Goal: Browse casually: Explore the website without a specific task or goal

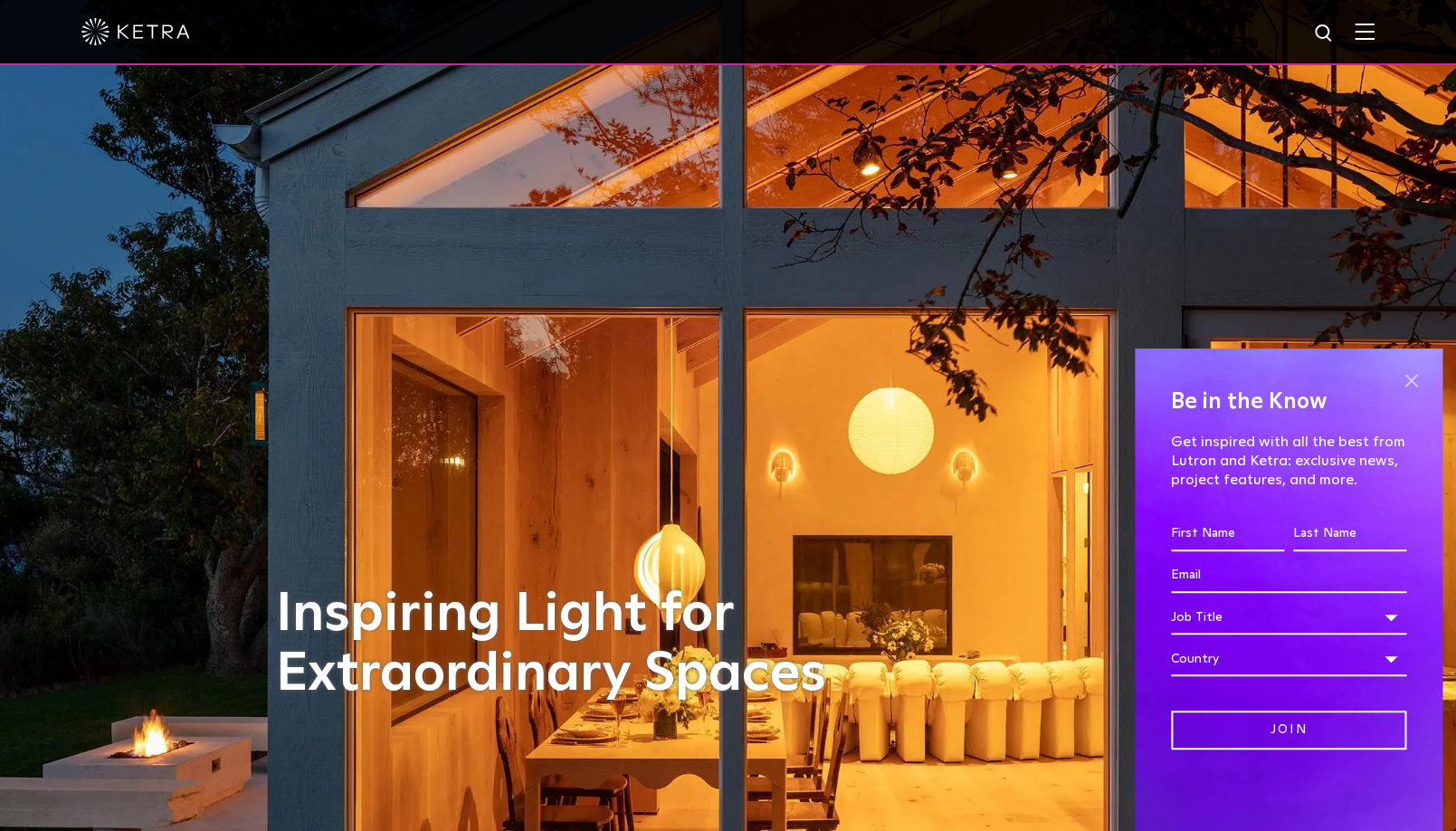
click at [1411, 378] on span at bounding box center [1410, 380] width 27 height 27
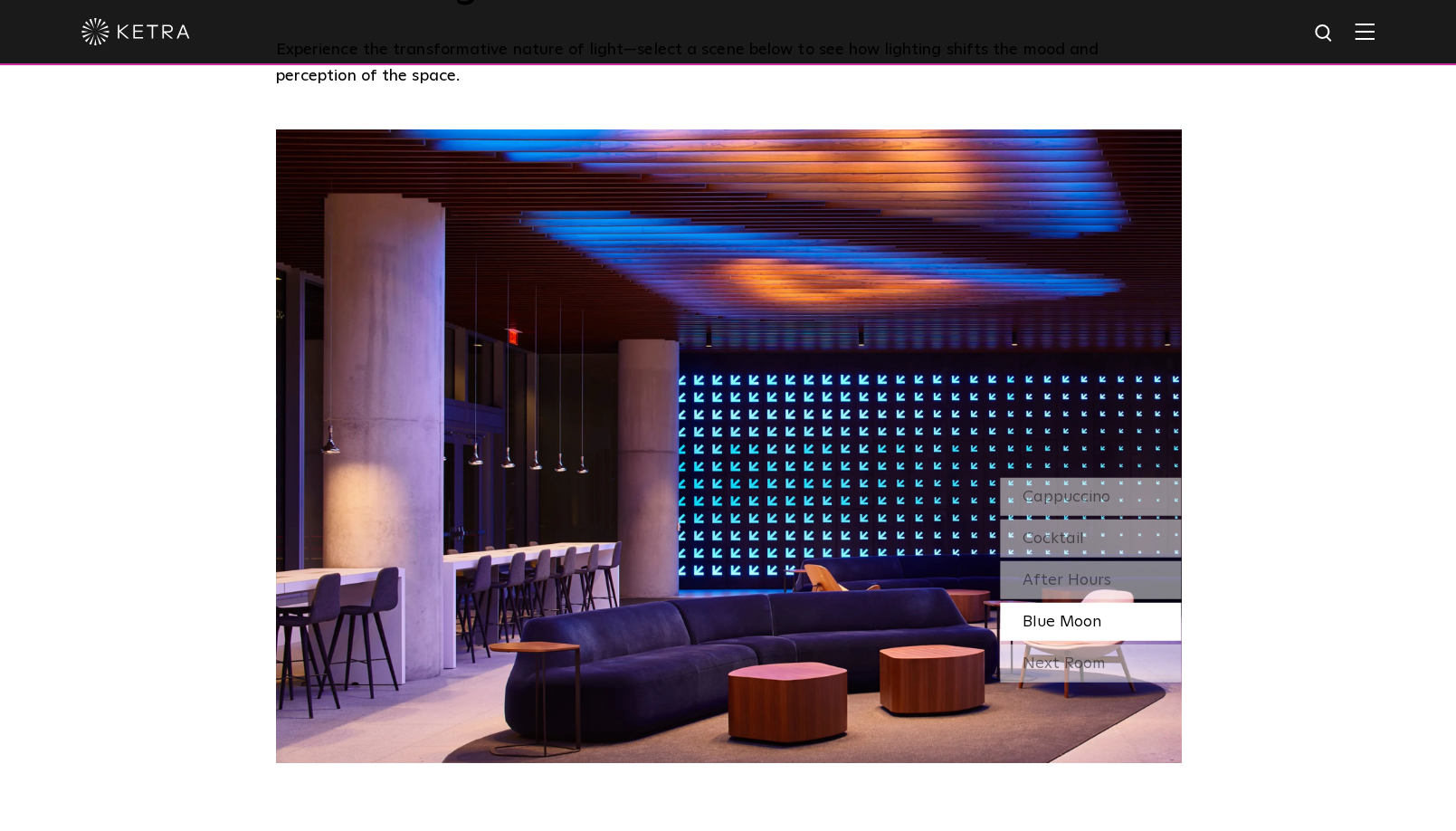
scroll to position [1650, 0]
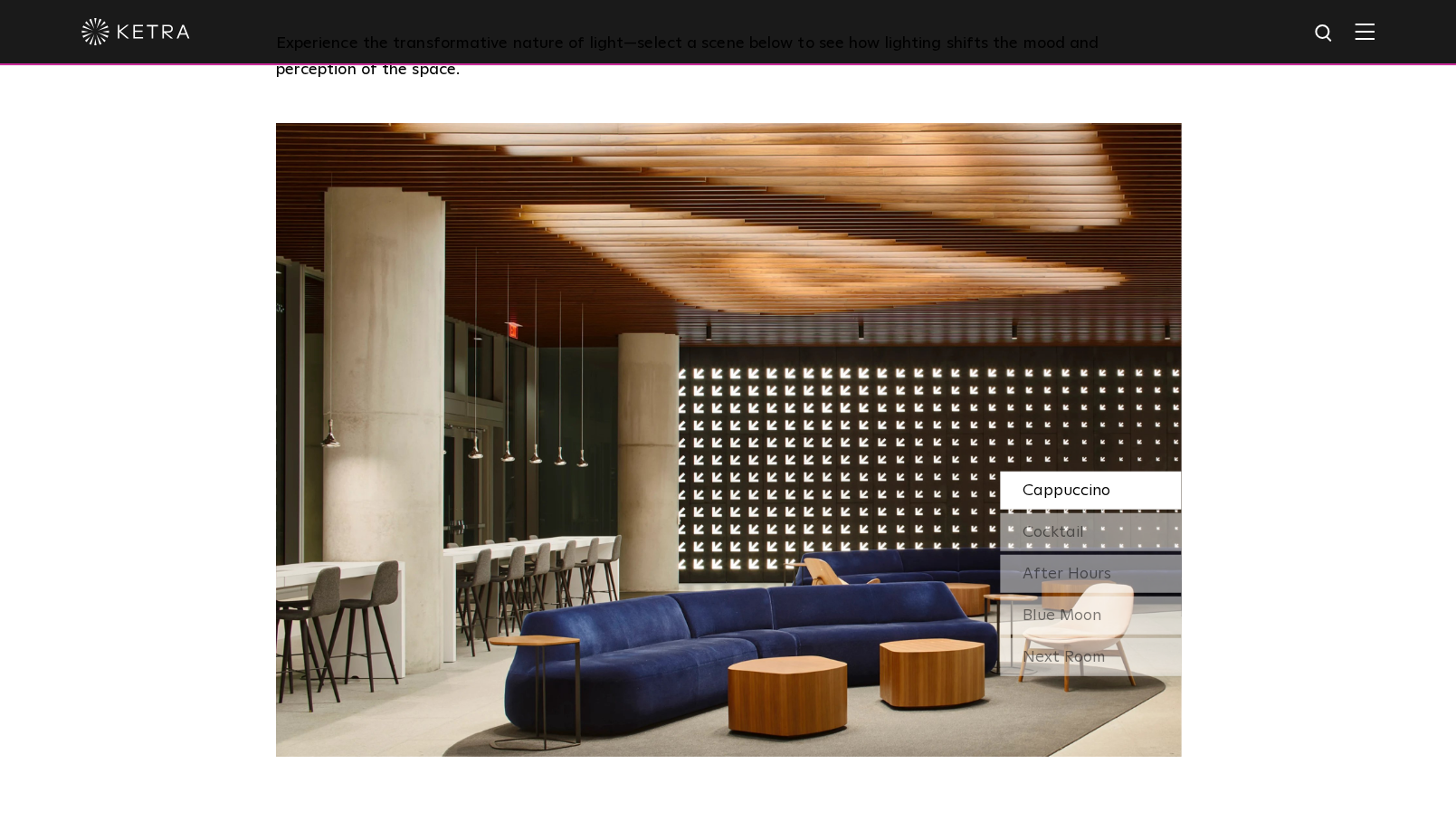
click at [1080, 472] on div "Cappuccino" at bounding box center [1090, 491] width 181 height 38
click at [1153, 514] on div "Cocktail" at bounding box center [1090, 533] width 181 height 38
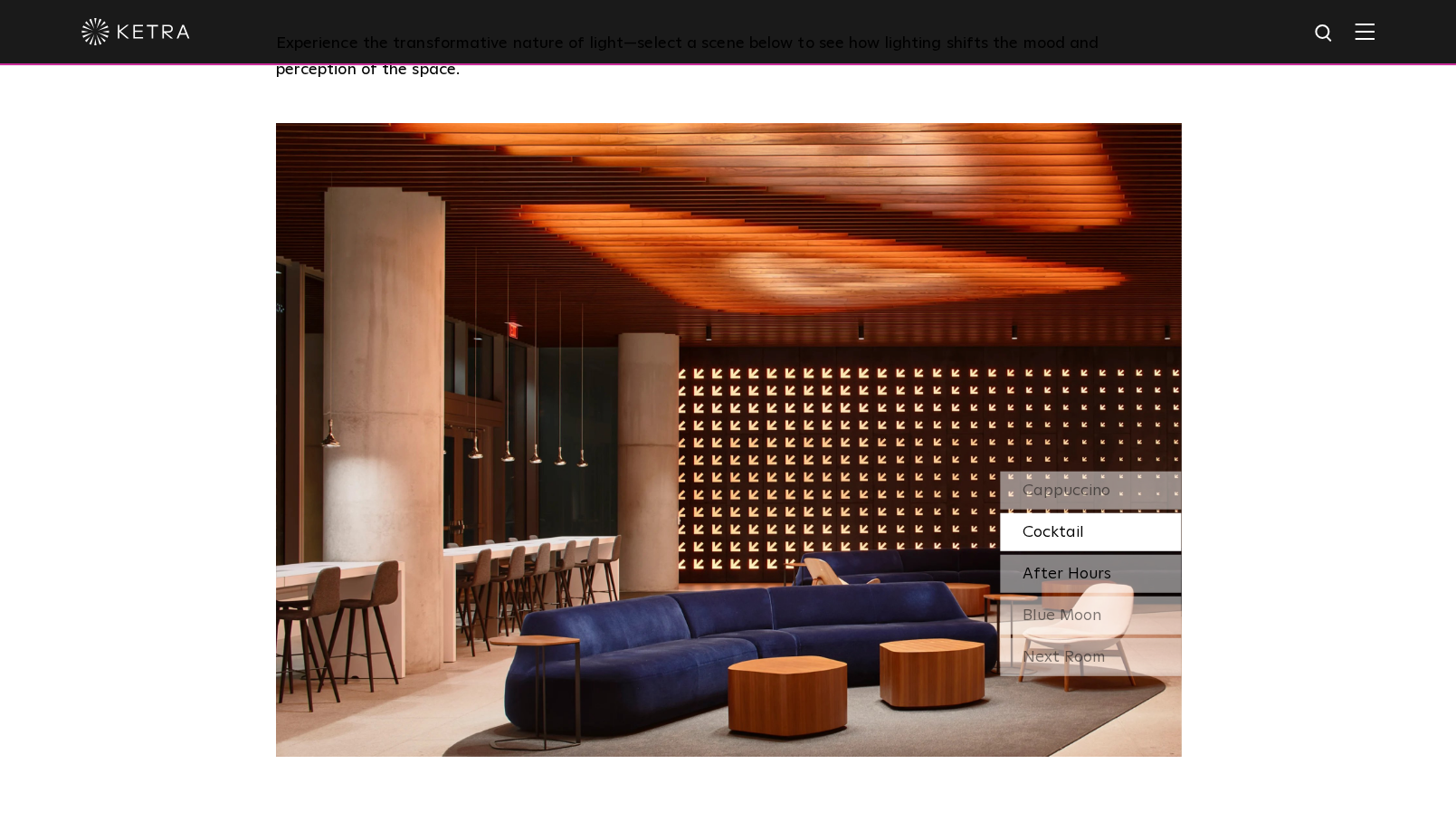
click at [1152, 555] on div "After Hours" at bounding box center [1090, 574] width 181 height 38
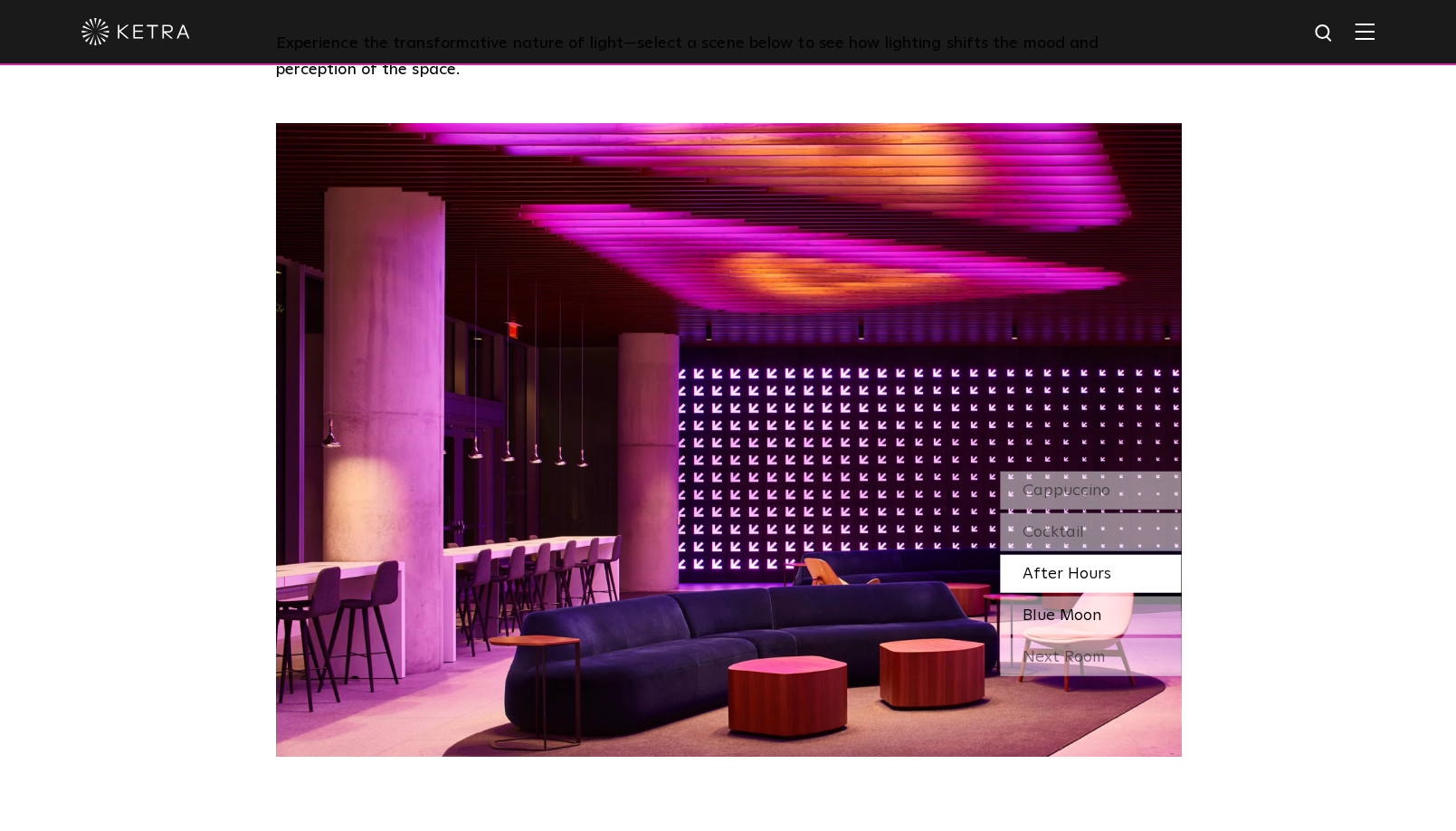
click at [1136, 597] on div "Blue Moon" at bounding box center [1090, 616] width 181 height 38
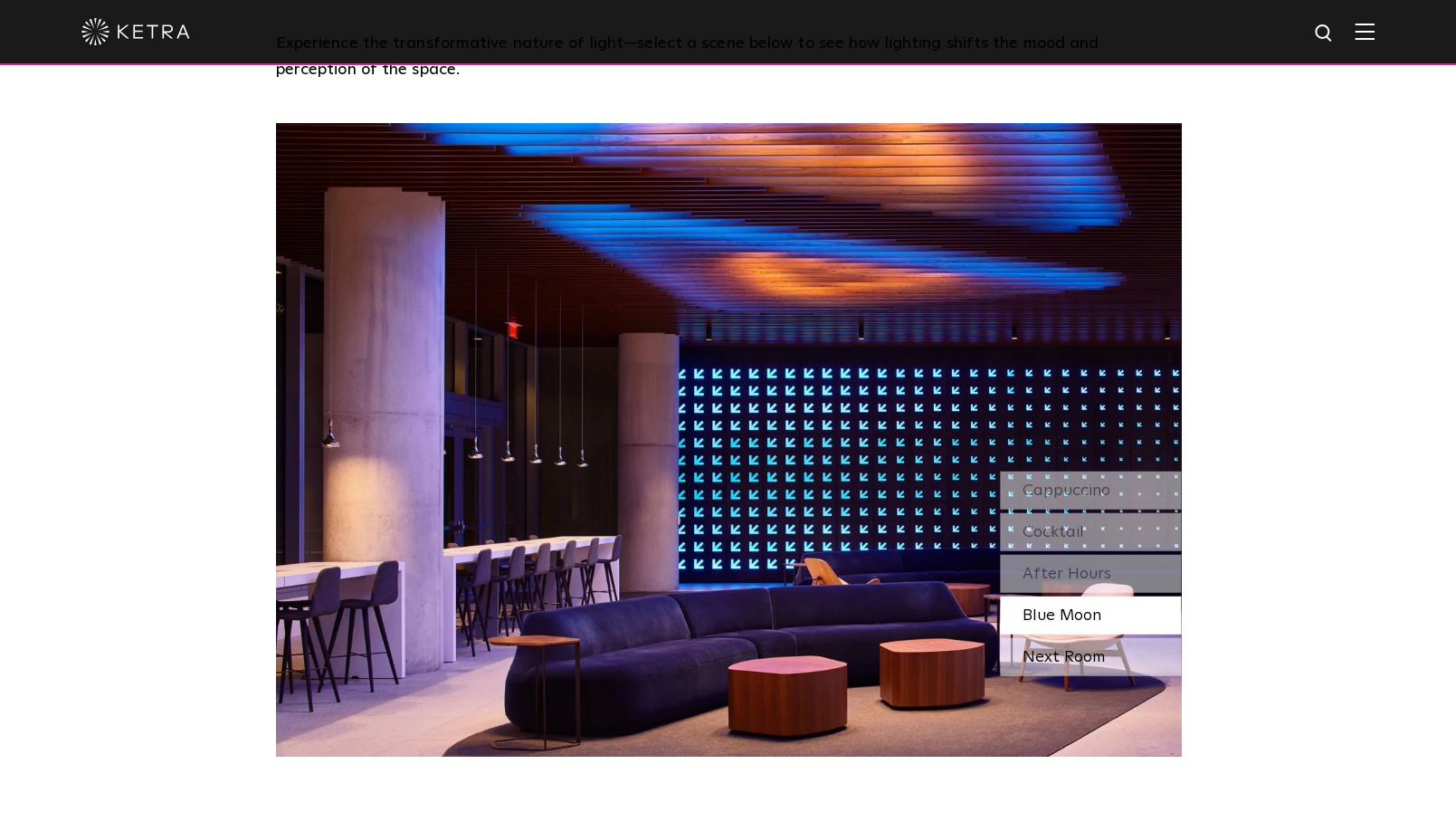
click at [1133, 639] on div "Next Room" at bounding box center [1090, 657] width 181 height 38
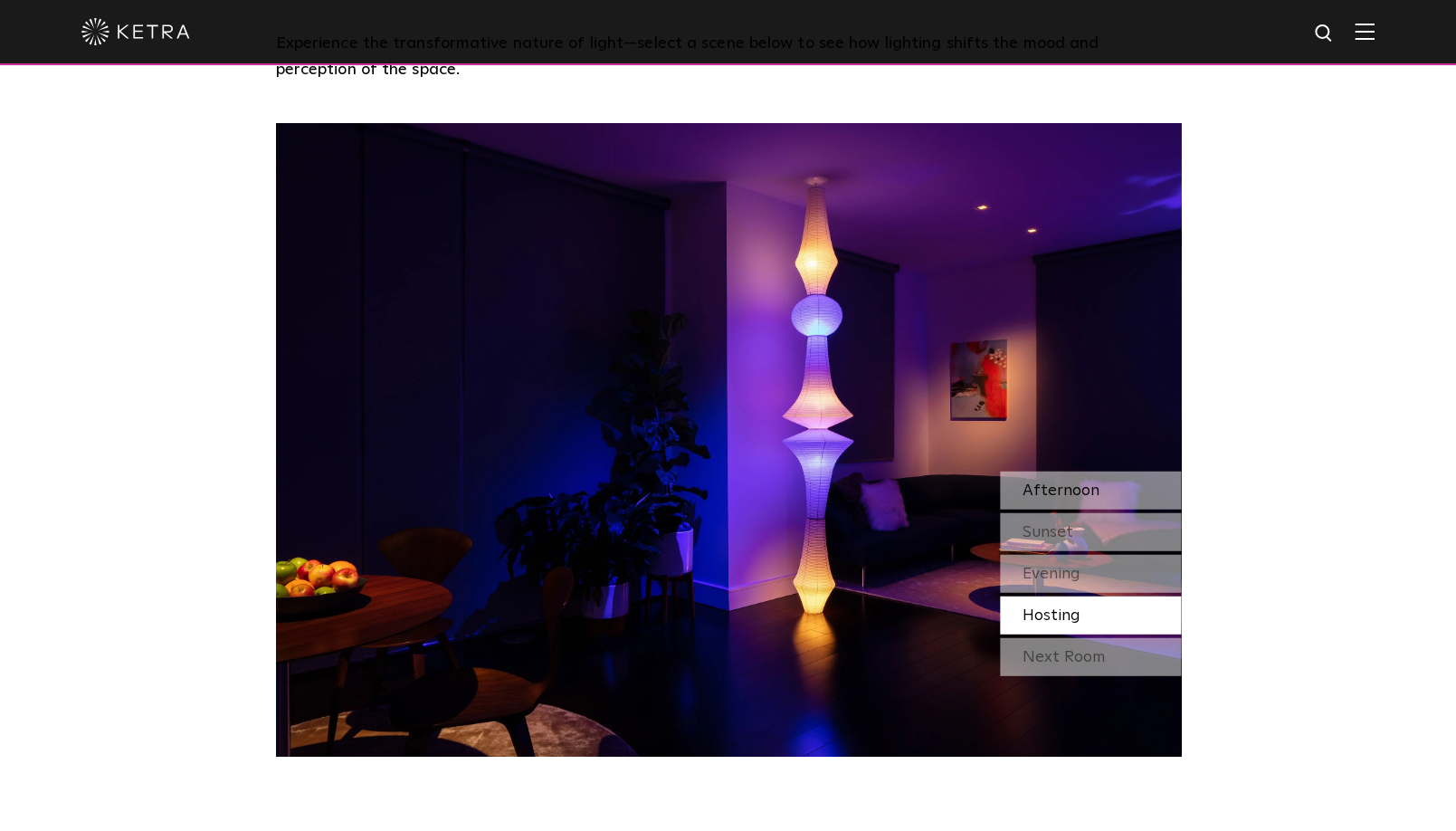
click at [1098, 472] on div "Afternoon" at bounding box center [1090, 491] width 181 height 38
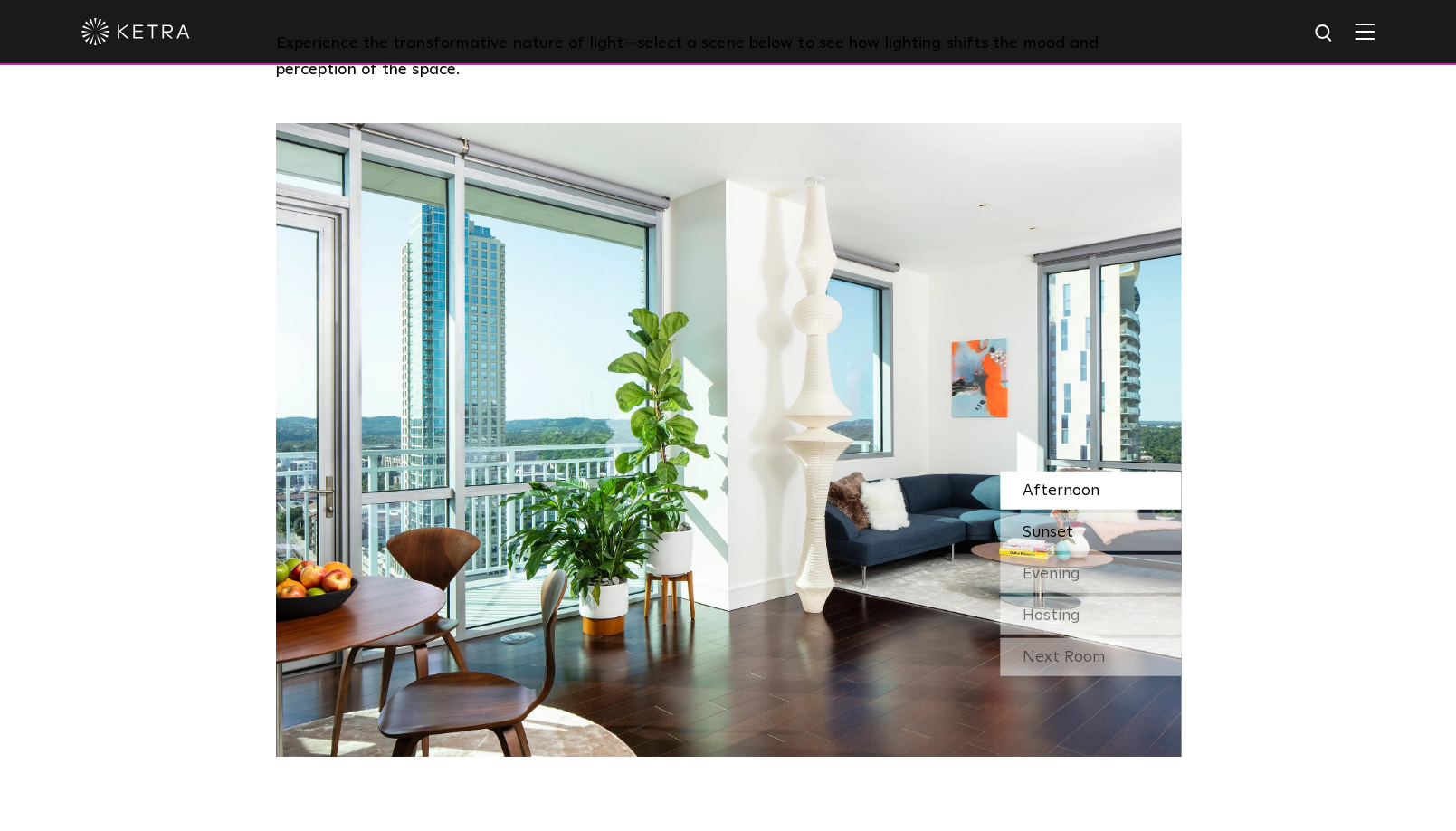
click at [1097, 514] on div "Sunset" at bounding box center [1090, 533] width 181 height 38
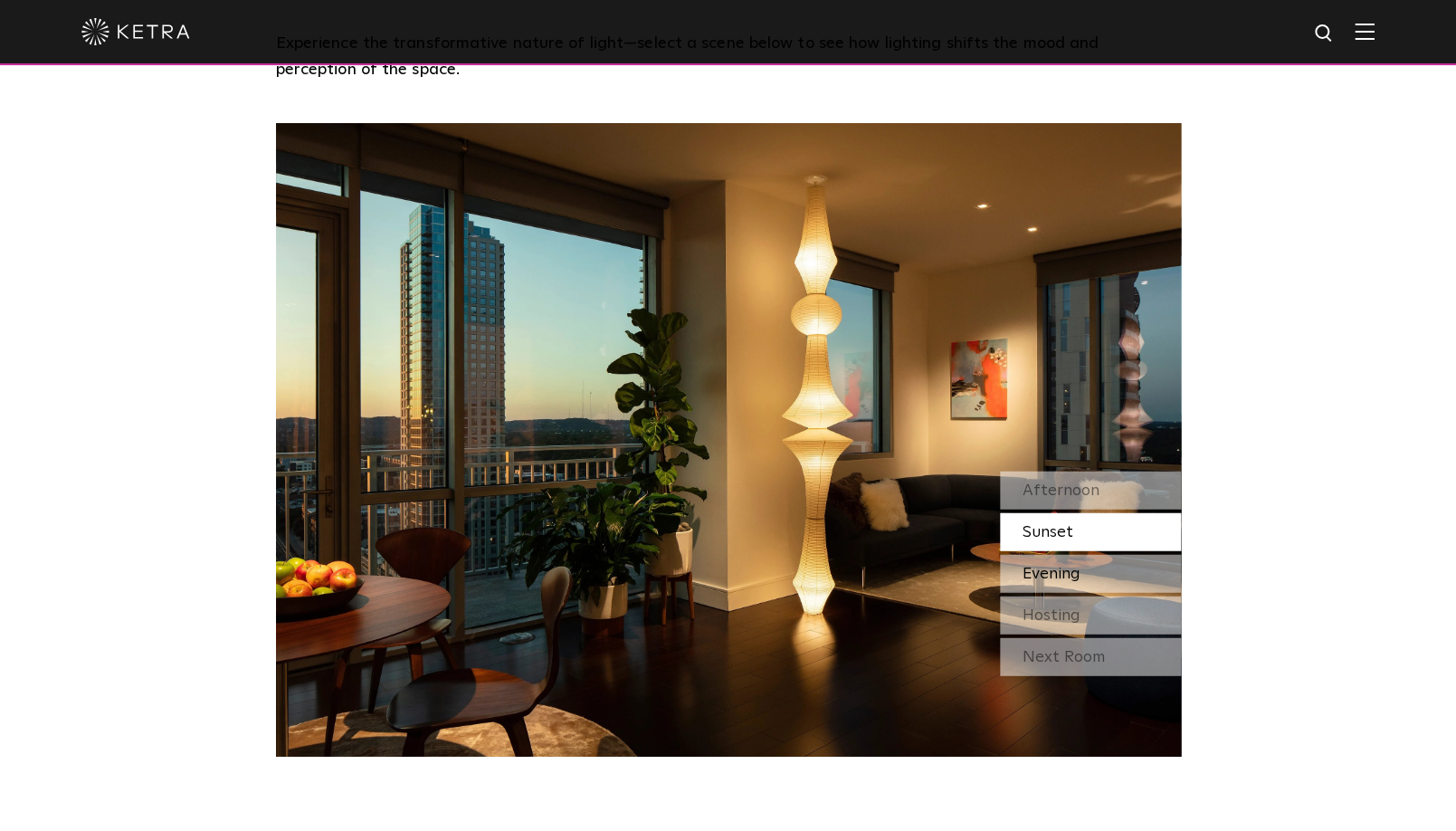
click at [1088, 555] on div "Evening" at bounding box center [1090, 574] width 181 height 38
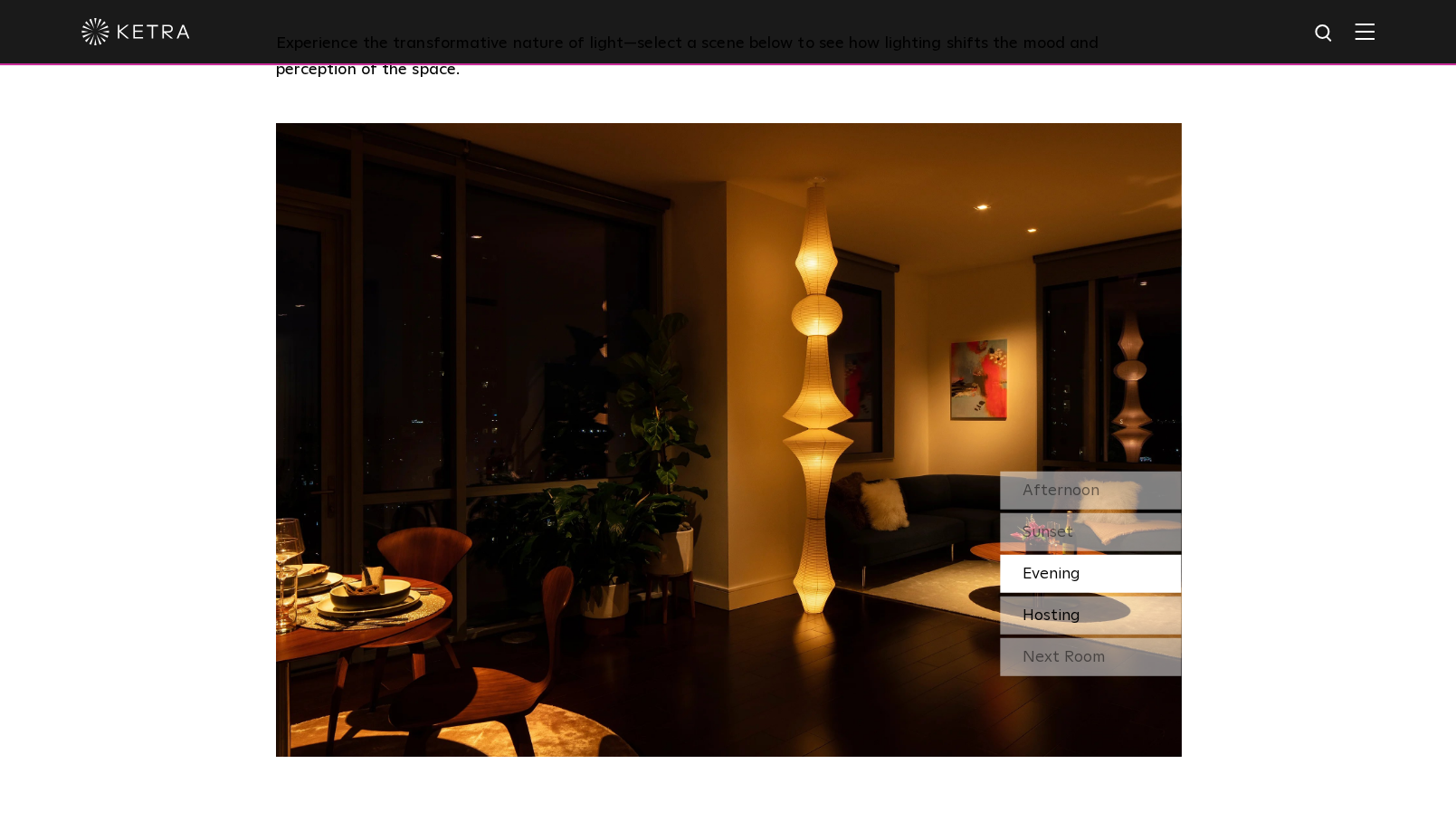
click at [1080, 597] on div "Hosting" at bounding box center [1090, 616] width 181 height 38
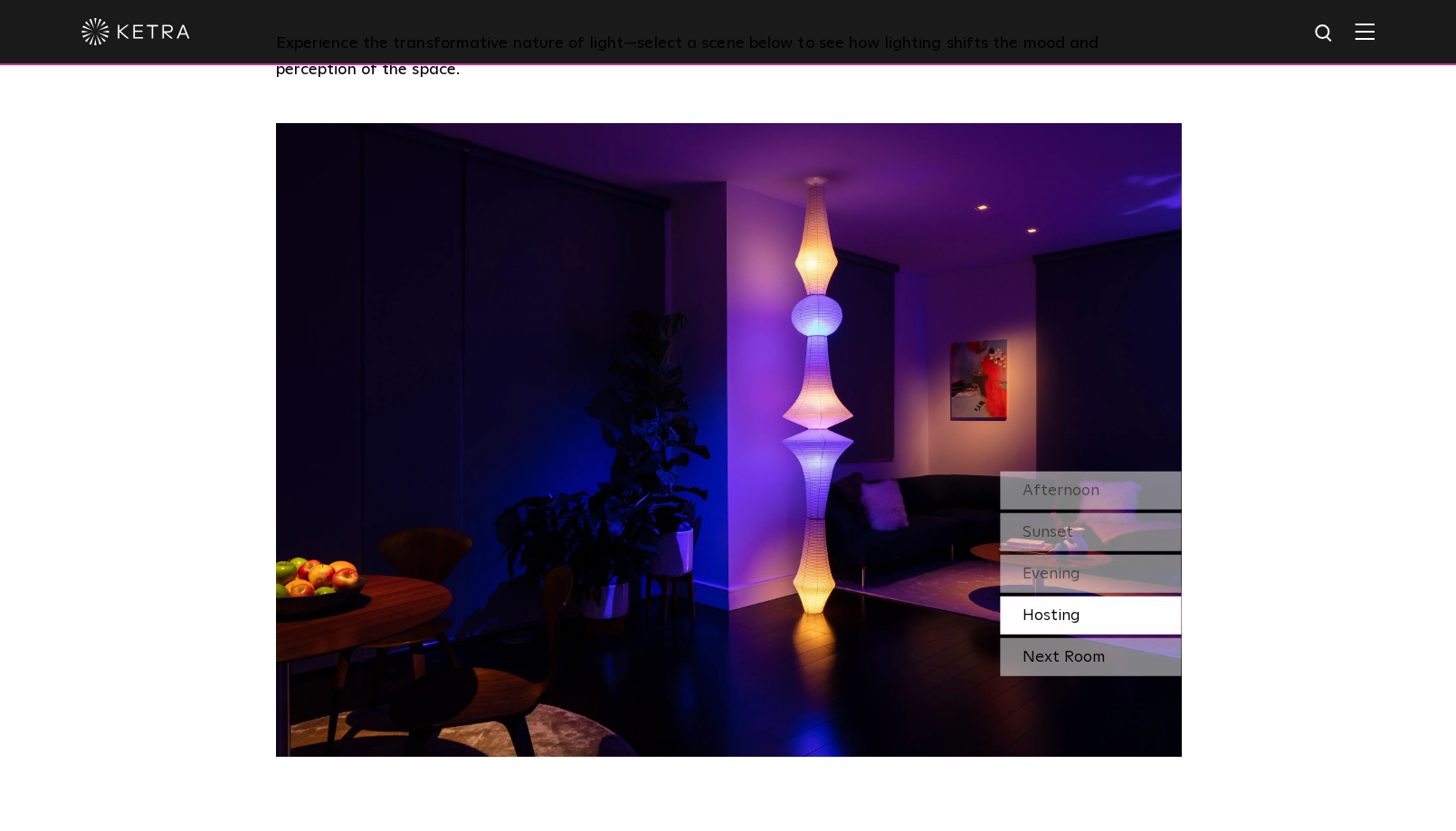
click at [1077, 639] on div "Next Room" at bounding box center [1090, 657] width 181 height 38
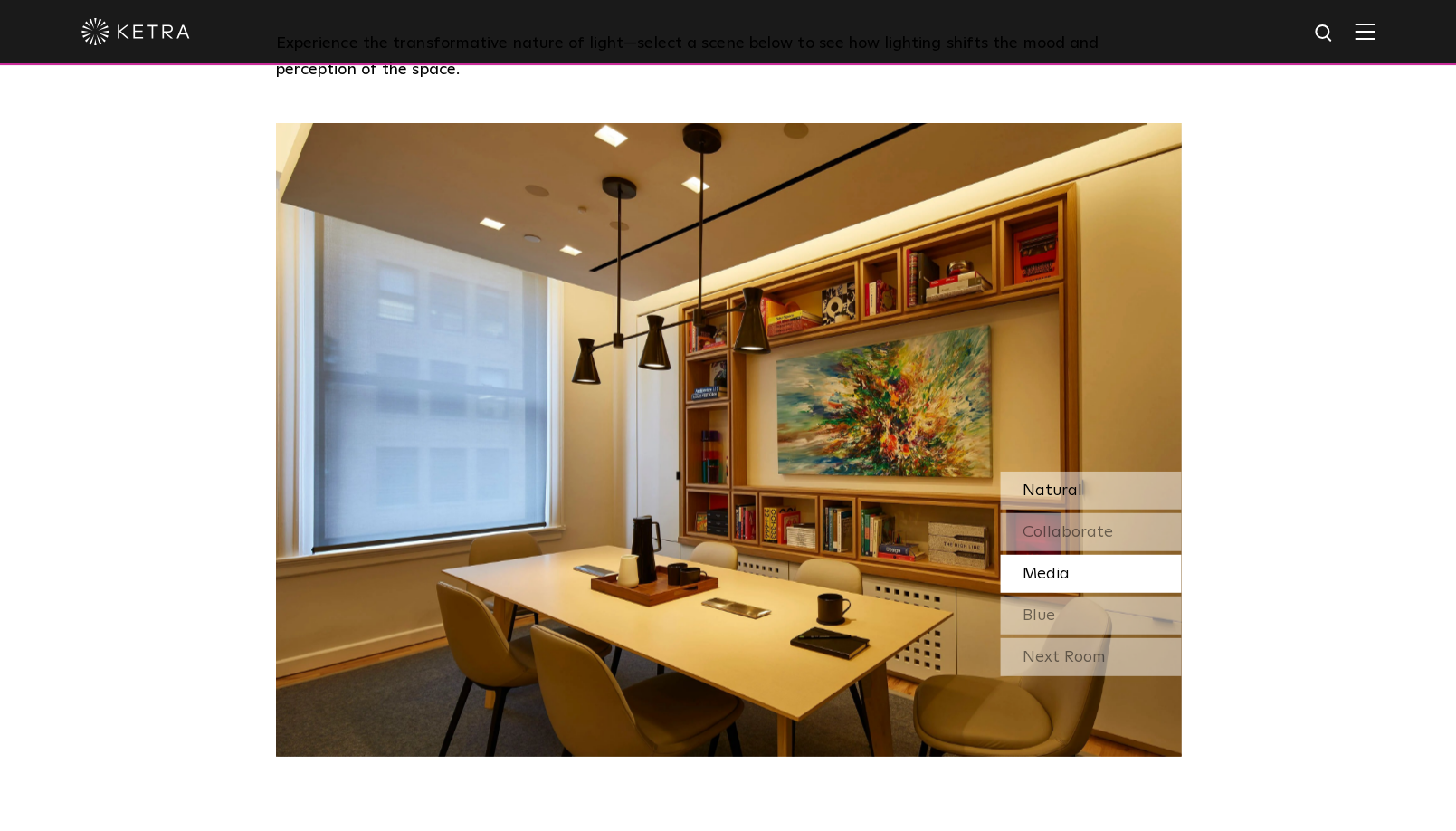
click at [1098, 472] on div "Natural" at bounding box center [1090, 491] width 181 height 38
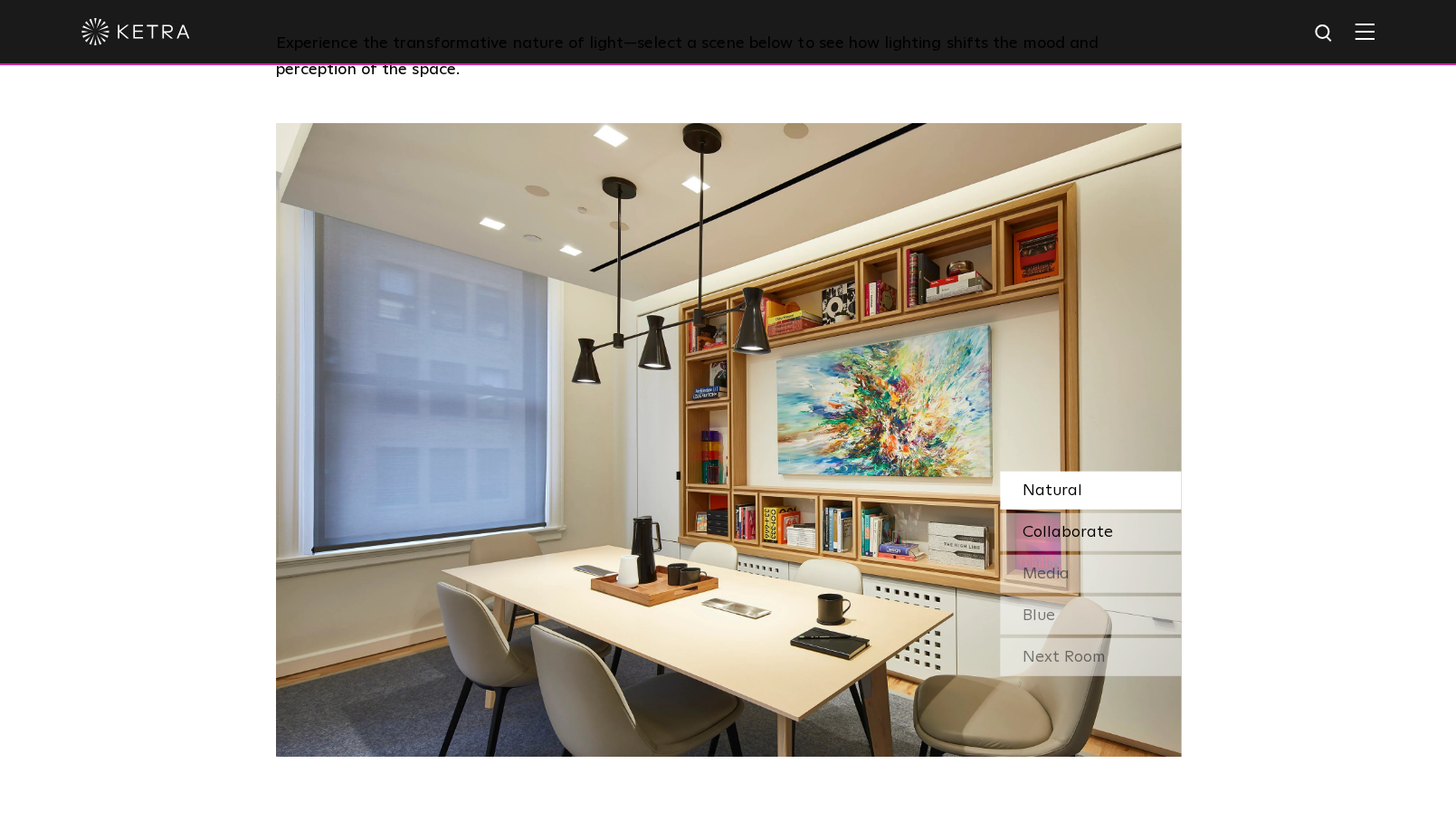
click at [1085, 525] on span "Collaborate" at bounding box center [1067, 533] width 90 height 16
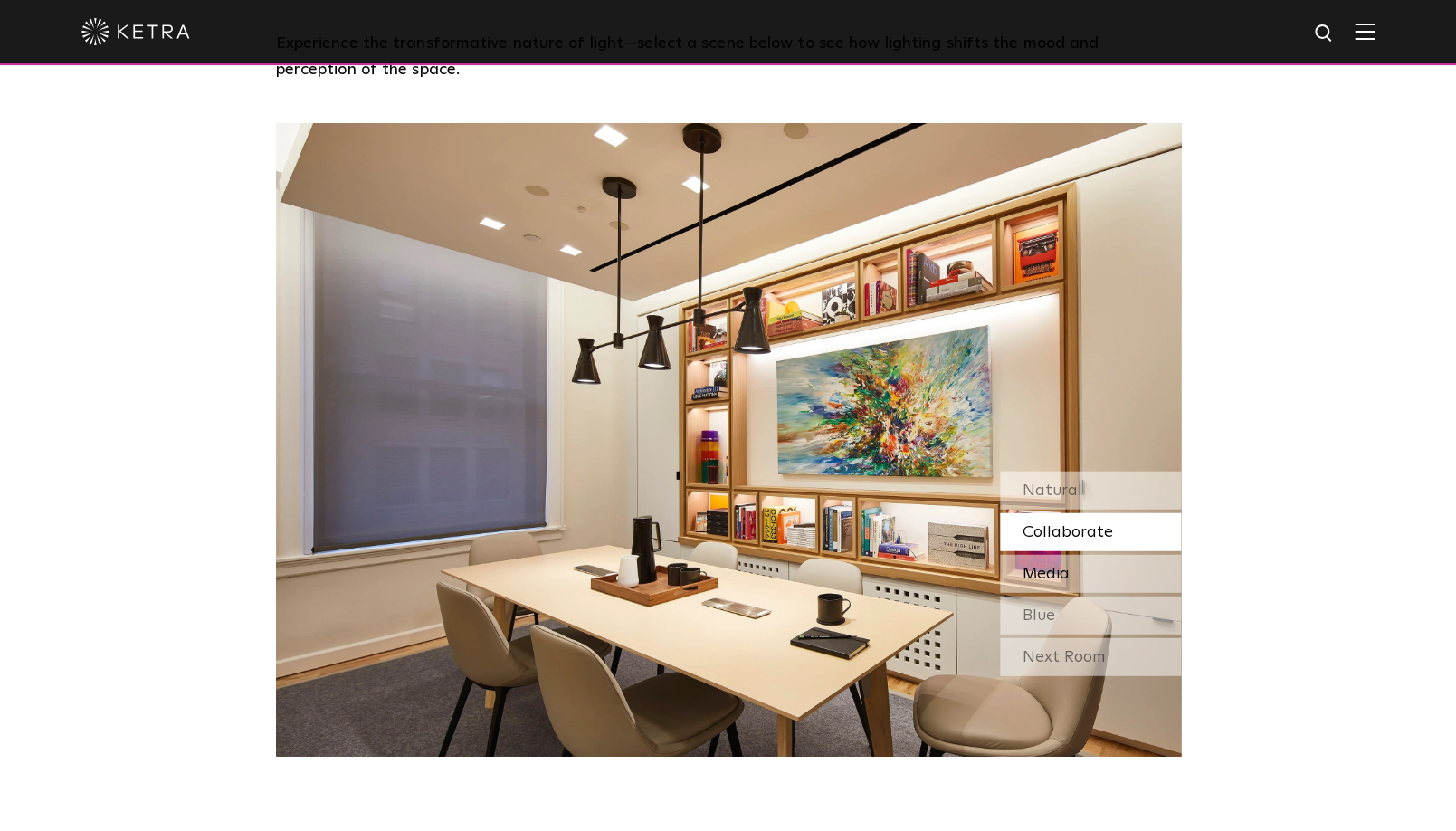
click at [1069, 566] on span "Media" at bounding box center [1046, 574] width 47 height 16
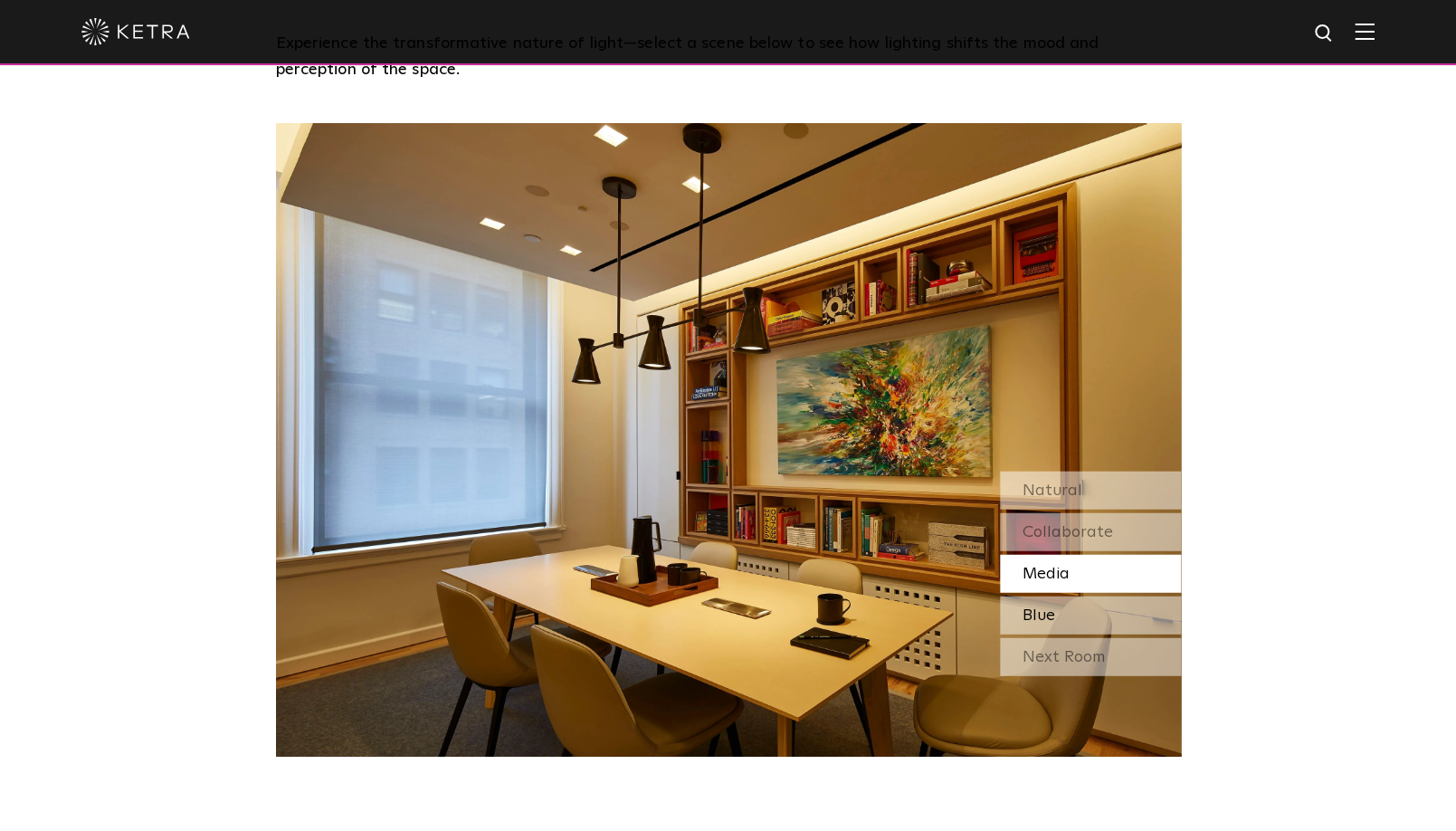
click at [1065, 597] on div "Blue" at bounding box center [1090, 616] width 181 height 38
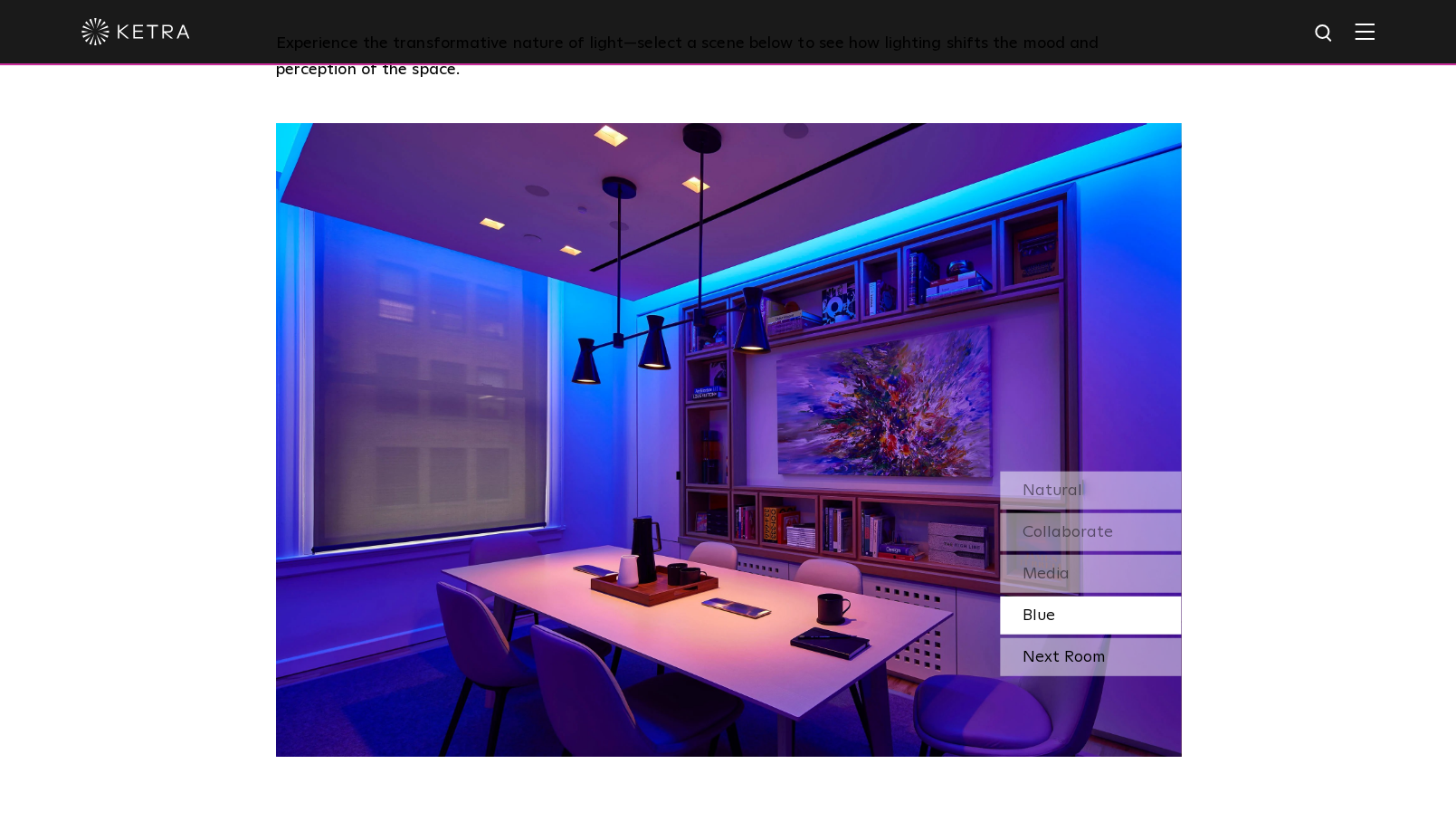
click at [1063, 639] on div "Next Room" at bounding box center [1090, 657] width 181 height 38
